Goal: Obtain resource: Download file/media

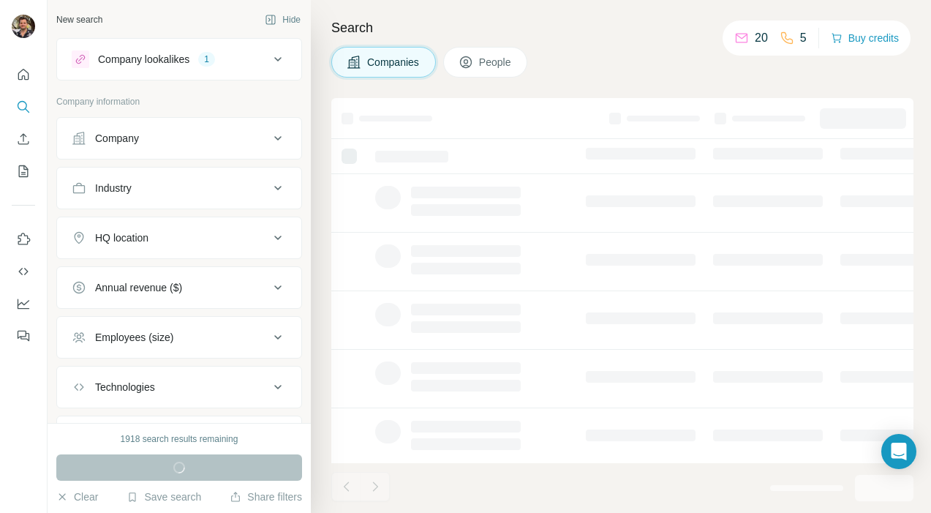
click at [181, 67] on div "Company lookalikes 1" at bounding box center [171, 59] width 198 height 18
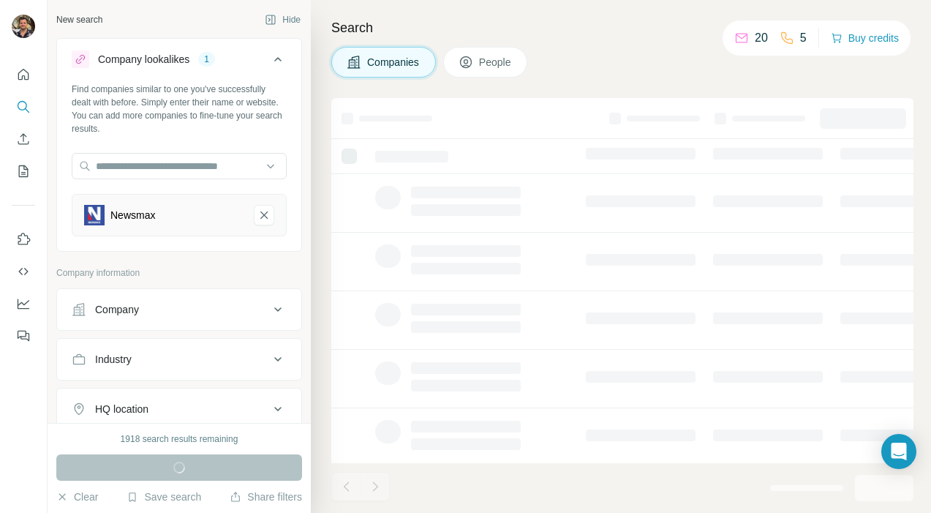
click at [181, 67] on div "Company lookalikes 1" at bounding box center [171, 59] width 198 height 18
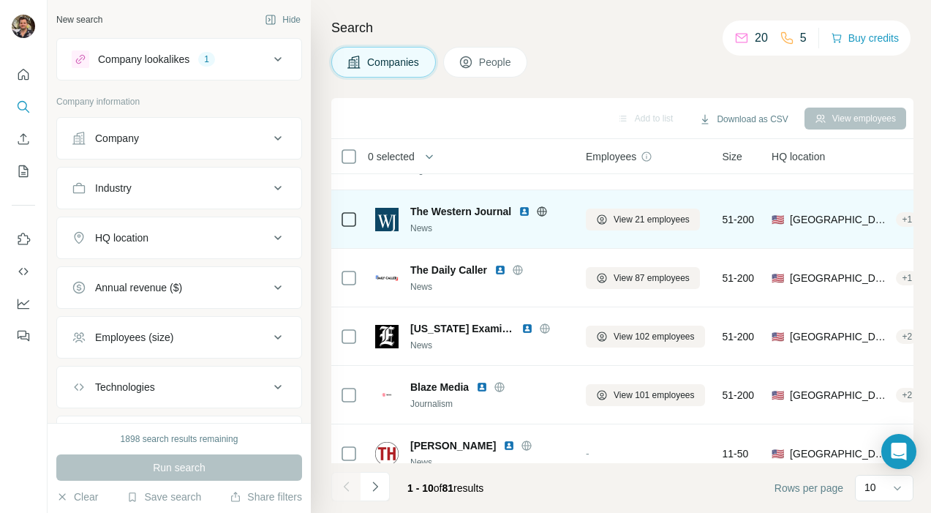
scroll to position [296, 0]
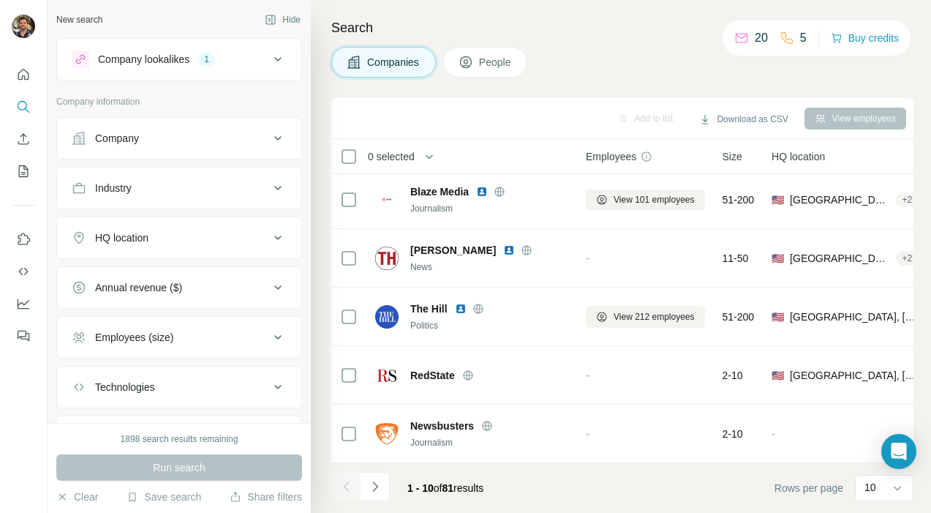
click at [383, 159] on span "0 selected" at bounding box center [391, 156] width 47 height 15
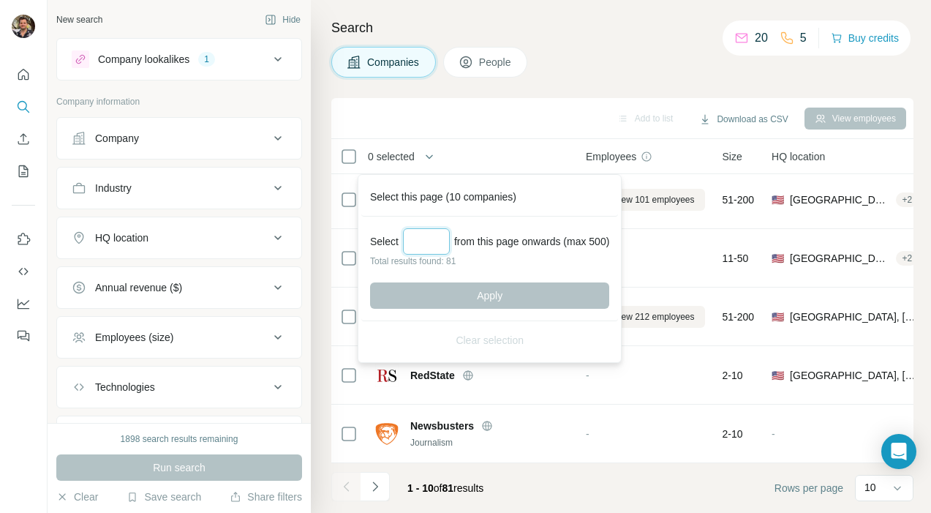
click at [413, 238] on input "Select a number (up to 500)" at bounding box center [426, 241] width 47 height 26
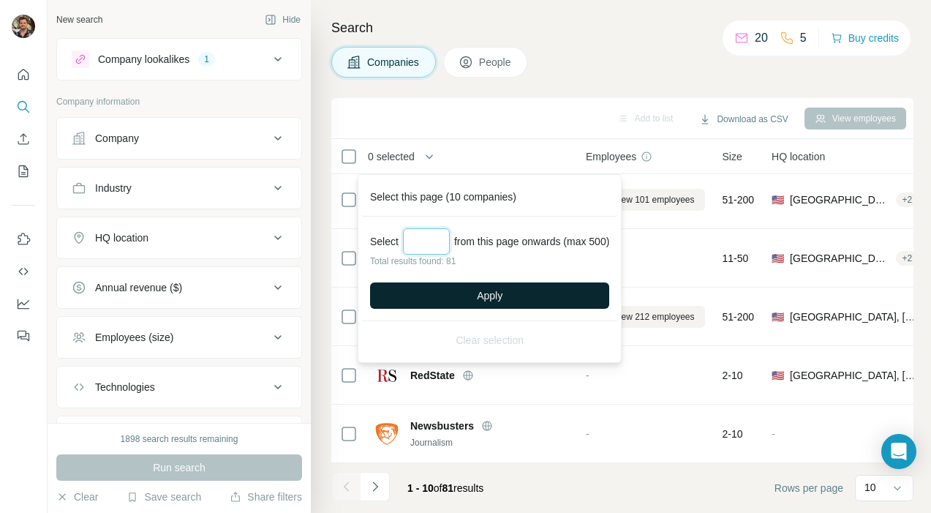
type input "**"
click at [458, 297] on button "Apply" at bounding box center [489, 295] width 239 height 26
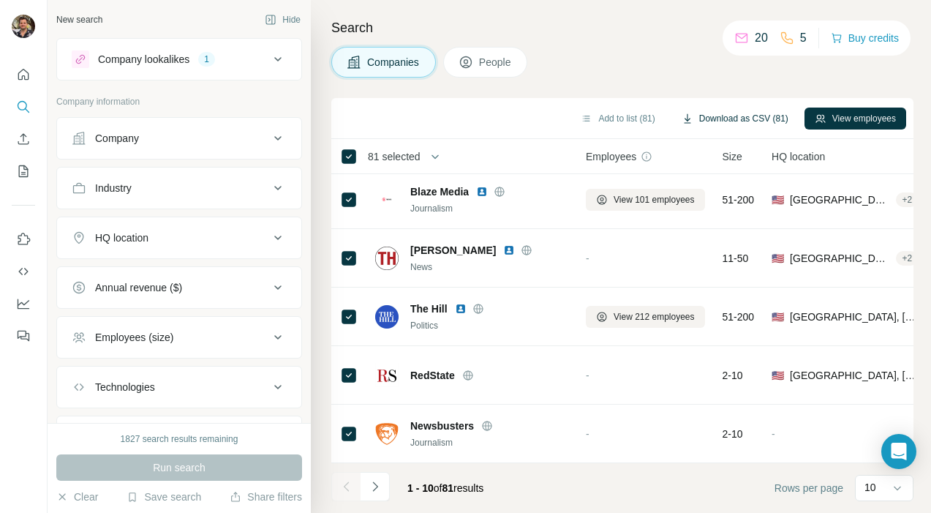
click at [712, 118] on button "Download as CSV (81)" at bounding box center [735, 119] width 127 height 22
click at [246, 57] on div "Company lookalikes 1" at bounding box center [171, 59] width 198 height 18
